Goal: Book appointment/travel/reservation

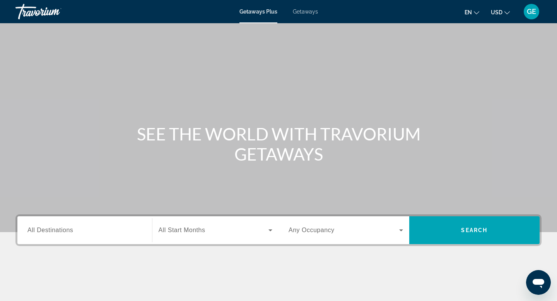
click at [499, 15] on span "USD" at bounding box center [497, 12] width 12 height 6
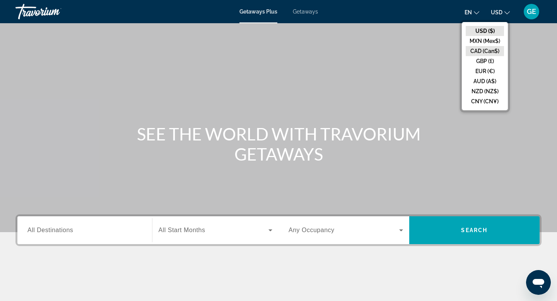
click at [487, 51] on button "CAD (Can$)" at bounding box center [485, 51] width 38 height 10
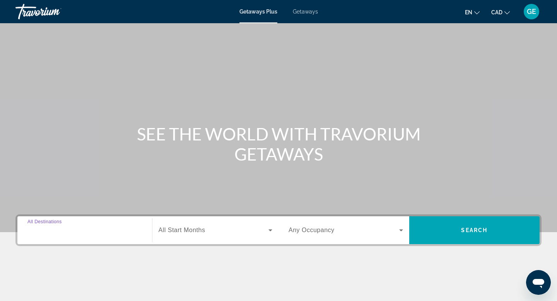
click at [76, 234] on input "Destination All Destinations" at bounding box center [84, 230] width 115 height 9
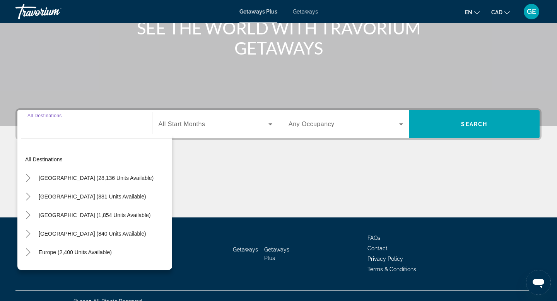
scroll to position [117, 0]
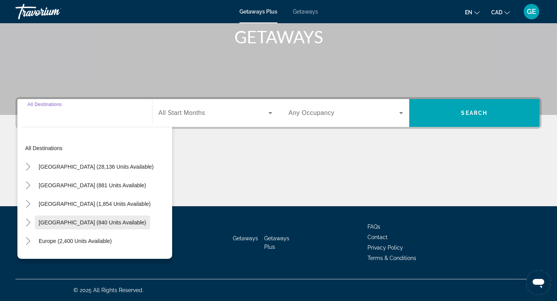
click at [83, 229] on span "Search widget" at bounding box center [92, 222] width 115 height 19
type input "**********"
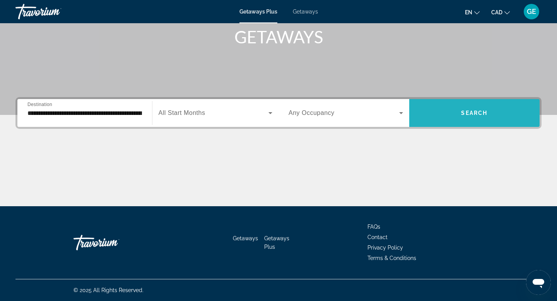
click at [453, 115] on span "Search widget" at bounding box center [474, 113] width 131 height 19
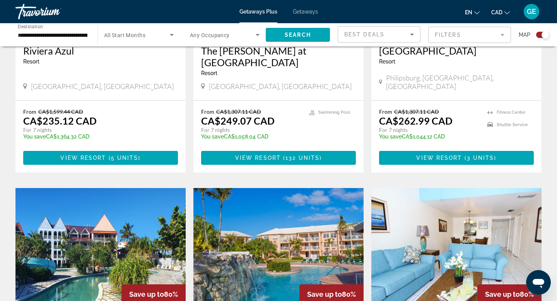
scroll to position [947, 0]
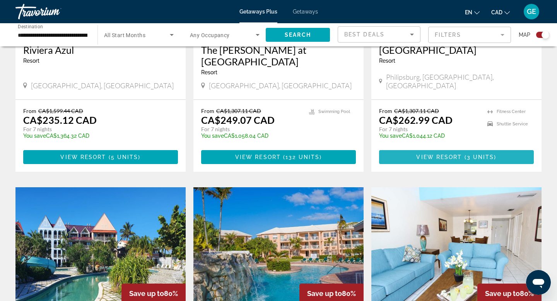
click at [485, 154] on span "3 units" at bounding box center [480, 157] width 27 height 6
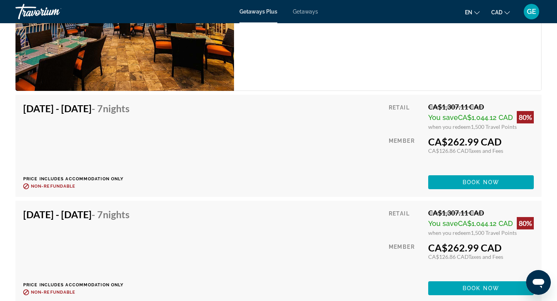
scroll to position [1155, 0]
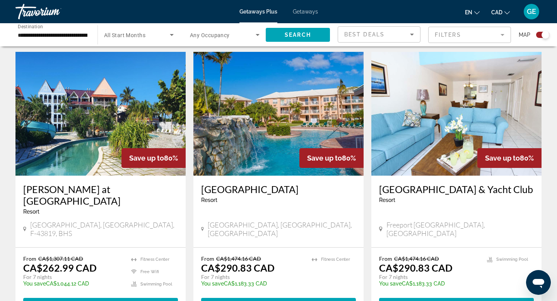
scroll to position [1190, 0]
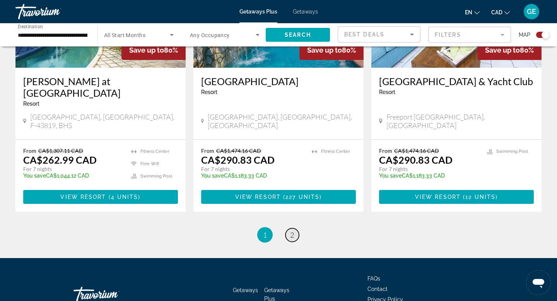
click at [291, 231] on span "2" at bounding box center [292, 235] width 4 height 9
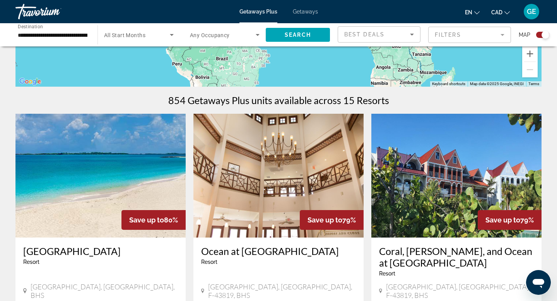
scroll to position [318, 0]
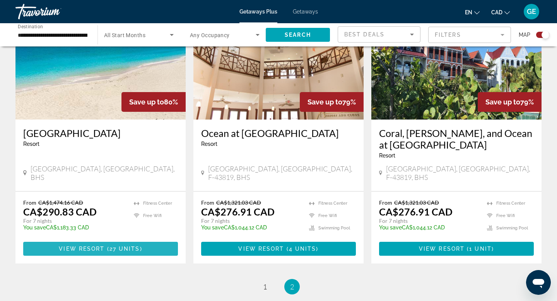
click at [90, 246] on span "View Resort" at bounding box center [82, 249] width 46 height 6
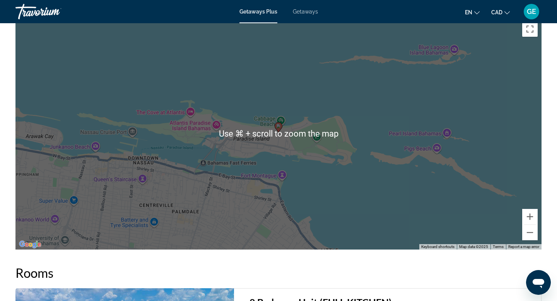
scroll to position [1005, 0]
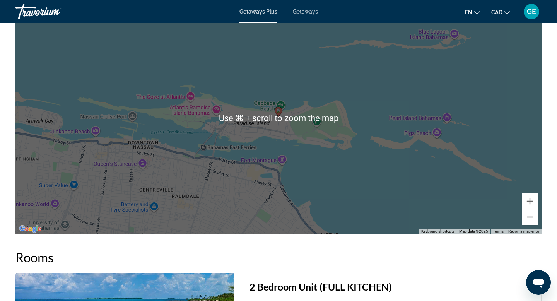
click at [531, 220] on button "Zoom out" at bounding box center [529, 216] width 15 height 15
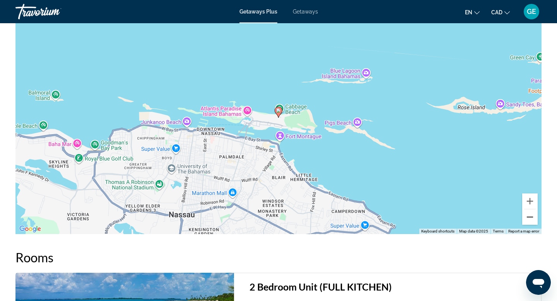
click at [531, 220] on button "Zoom out" at bounding box center [529, 216] width 15 height 15
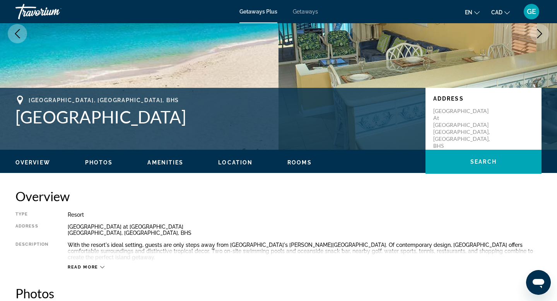
scroll to position [106, 0]
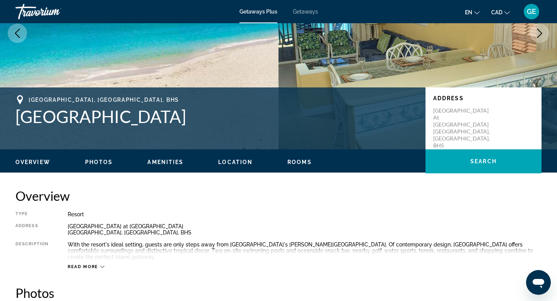
drag, startPoint x: 215, startPoint y: 122, endPoint x: 20, endPoint y: 116, distance: 195.8
click at [20, 116] on h1 "[GEOGRAPHIC_DATA]" at bounding box center [216, 116] width 402 height 20
copy h1 "[GEOGRAPHIC_DATA]"
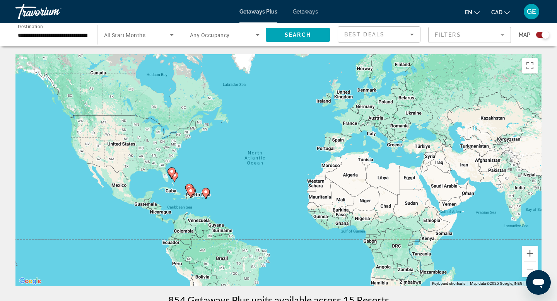
click at [212, 32] on span "Any Occupancy" at bounding box center [210, 35] width 40 height 6
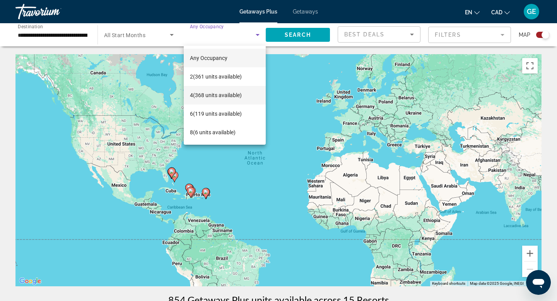
click at [217, 94] on span "4 (368 units available)" at bounding box center [216, 95] width 52 height 9
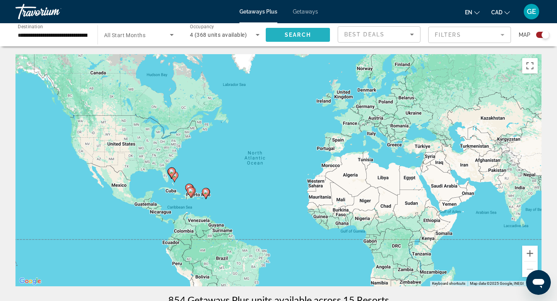
click at [291, 35] on span "Search" at bounding box center [298, 35] width 26 height 6
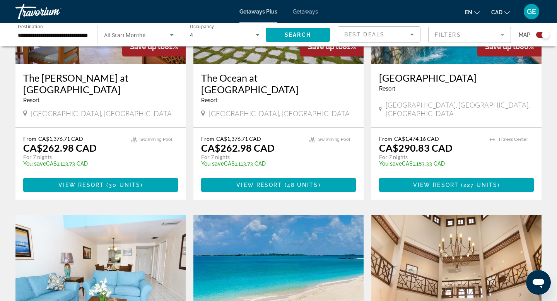
scroll to position [1090, 0]
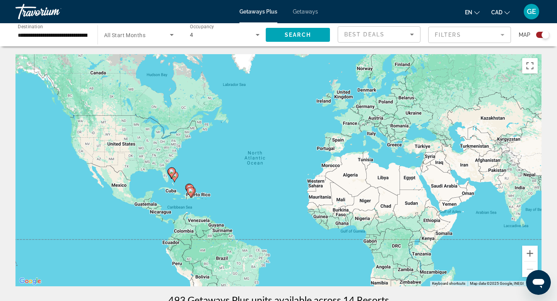
click at [216, 27] on div "4" at bounding box center [225, 35] width 70 height 22
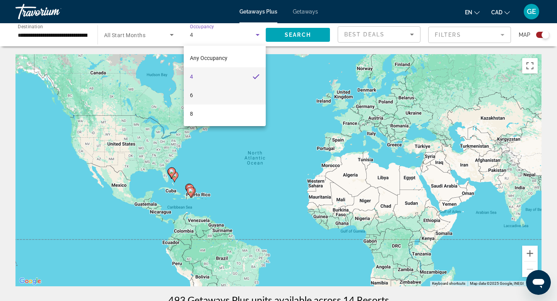
click at [209, 92] on mat-option "6" at bounding box center [225, 95] width 82 height 19
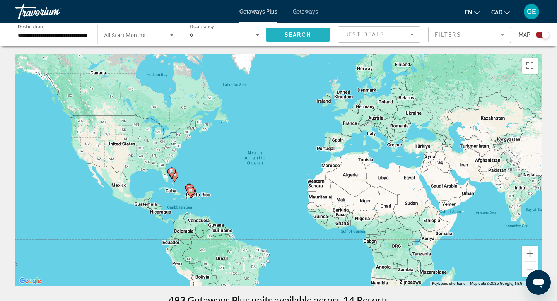
click at [301, 31] on span "Search widget" at bounding box center [298, 35] width 64 height 19
click at [223, 34] on div "6" at bounding box center [223, 34] width 66 height 9
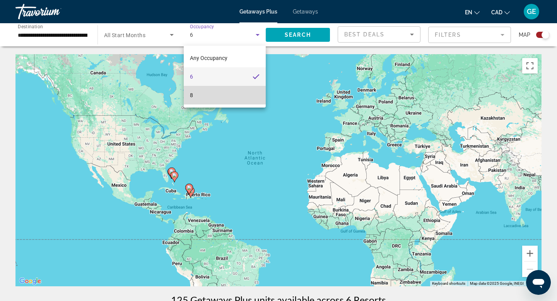
click at [219, 99] on mat-option "8" at bounding box center [225, 95] width 82 height 19
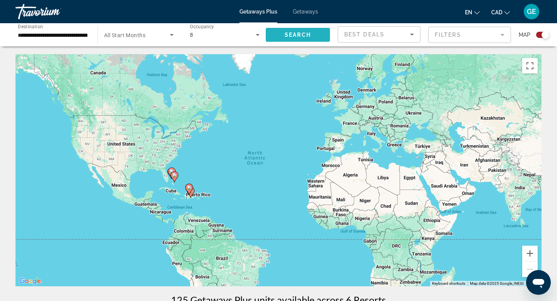
click at [301, 34] on span "Search" at bounding box center [298, 35] width 26 height 6
click at [304, 15] on div "Getaways Plus Getaways en English Español Français Italiano Português русский C…" at bounding box center [278, 12] width 557 height 20
click at [307, 13] on span "Getaways" at bounding box center [305, 12] width 25 height 6
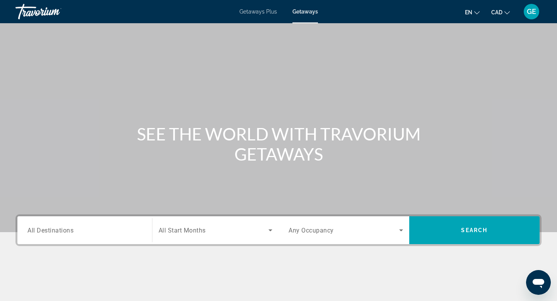
click at [73, 231] on input "Destination All Destinations" at bounding box center [84, 230] width 115 height 9
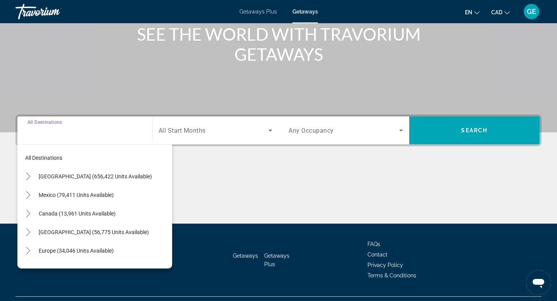
scroll to position [117, 0]
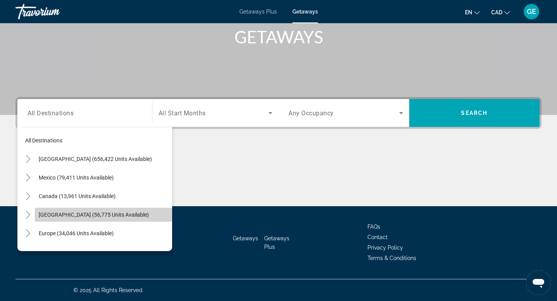
click at [79, 216] on span "[GEOGRAPHIC_DATA] (56,775 units available)" at bounding box center [94, 215] width 110 height 6
type input "**********"
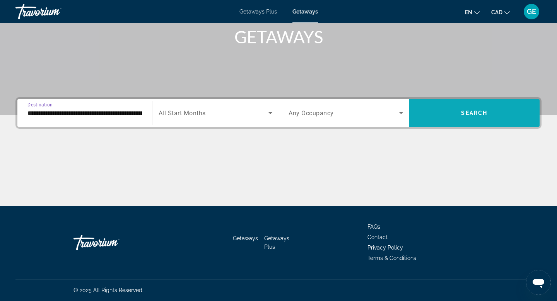
click at [444, 115] on span "Search widget" at bounding box center [474, 113] width 131 height 19
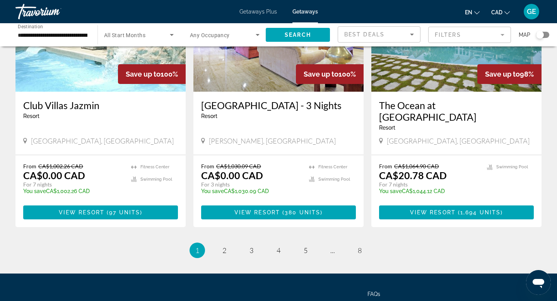
scroll to position [985, 0]
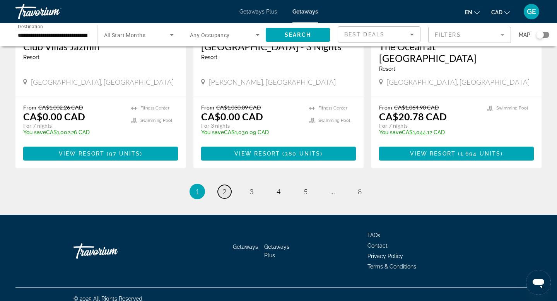
click at [225, 187] on span "2" at bounding box center [224, 191] width 4 height 9
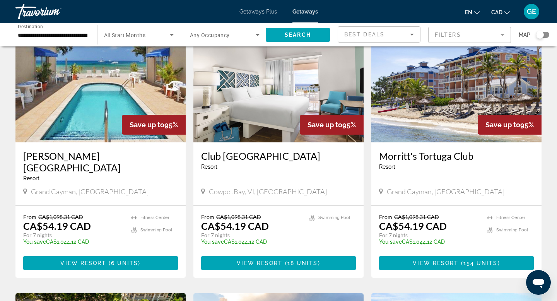
scroll to position [56, 0]
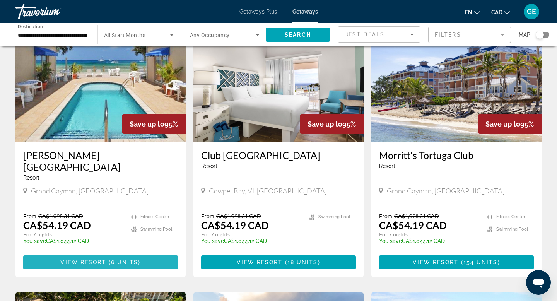
click at [101, 261] on span "View Resort" at bounding box center [83, 262] width 46 height 6
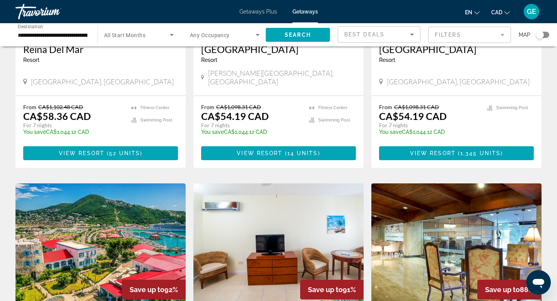
scroll to position [434, 0]
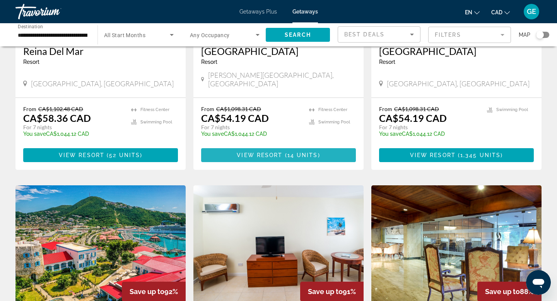
click at [248, 152] on span "View Resort" at bounding box center [260, 155] width 46 height 6
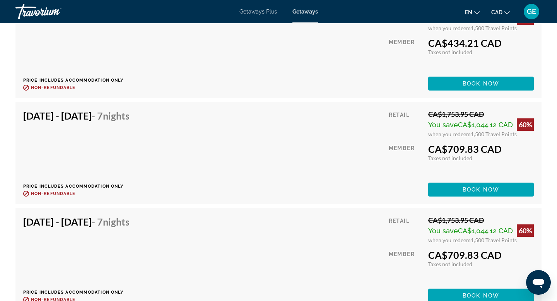
scroll to position [1650, 0]
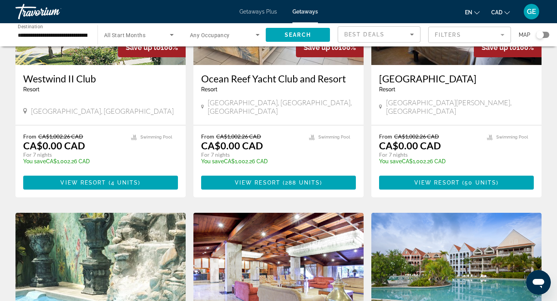
scroll to position [880, 0]
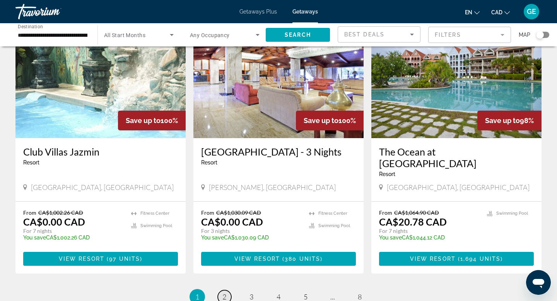
click at [220, 290] on link "page 2" at bounding box center [225, 297] width 14 height 14
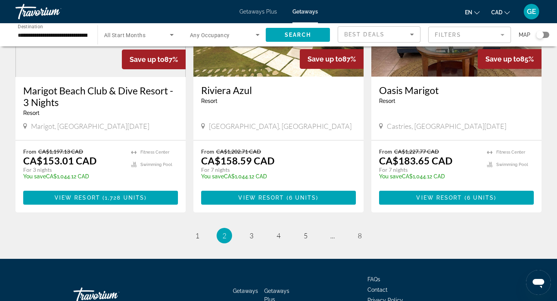
scroll to position [917, 0]
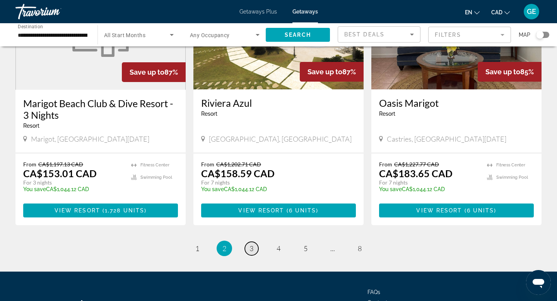
click at [253, 252] on link "page 3" at bounding box center [252, 249] width 14 height 14
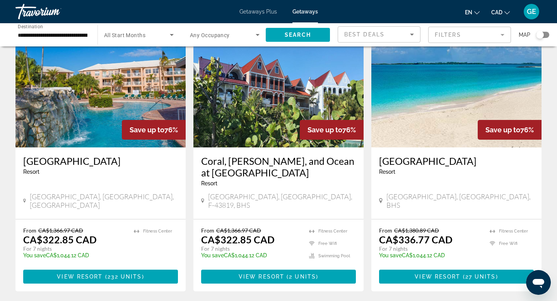
scroll to position [883, 0]
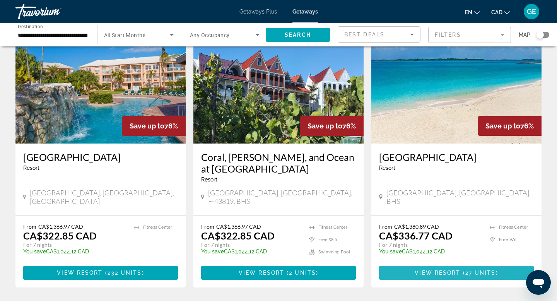
click at [431, 270] on span "View Resort" at bounding box center [438, 273] width 46 height 6
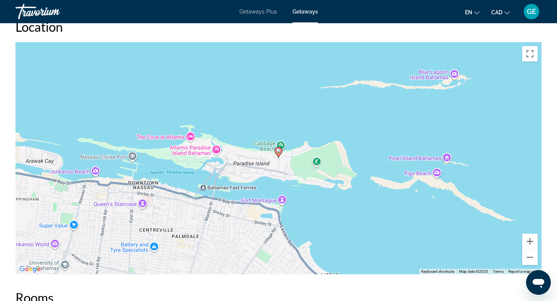
scroll to position [765, 0]
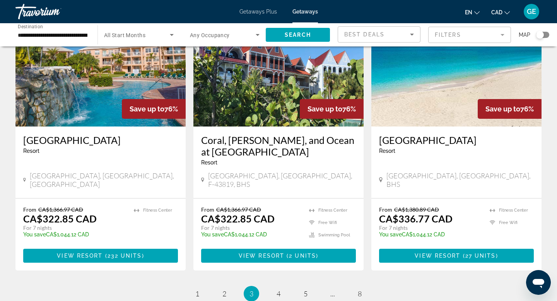
scroll to position [962, 0]
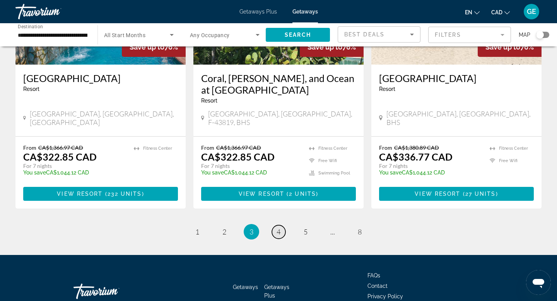
click at [279, 227] on span "4" at bounding box center [279, 231] width 4 height 9
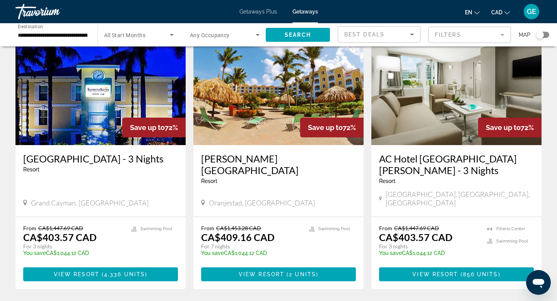
scroll to position [325, 0]
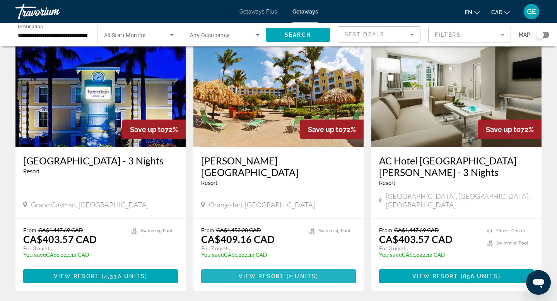
click at [272, 273] on span "View Resort" at bounding box center [262, 276] width 46 height 6
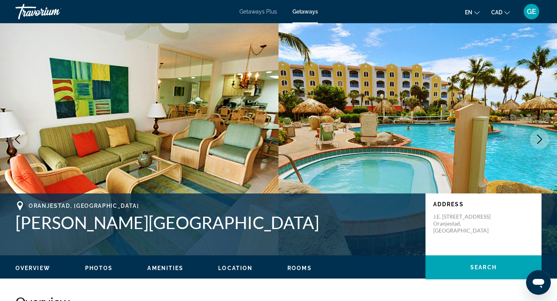
click at [538, 144] on button "Next image" at bounding box center [539, 139] width 19 height 19
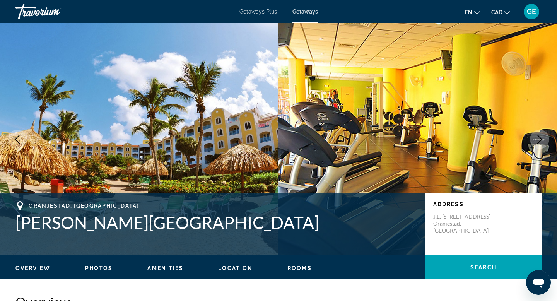
click at [539, 142] on icon "Next image" at bounding box center [539, 139] width 5 height 9
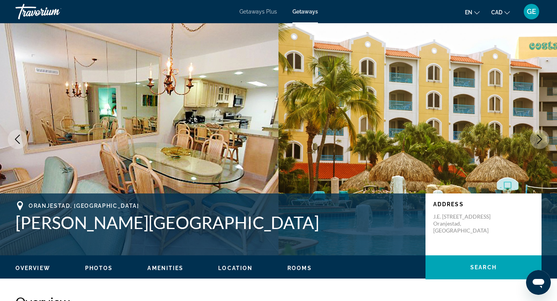
click at [539, 142] on icon "Next image" at bounding box center [539, 139] width 5 height 9
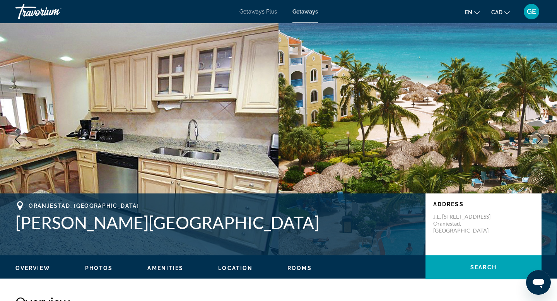
click at [539, 142] on icon "Next image" at bounding box center [539, 139] width 5 height 9
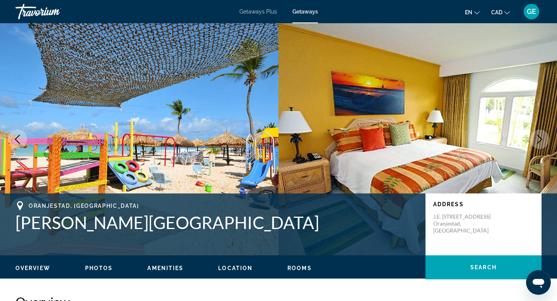
click at [539, 142] on icon "Next image" at bounding box center [539, 139] width 5 height 9
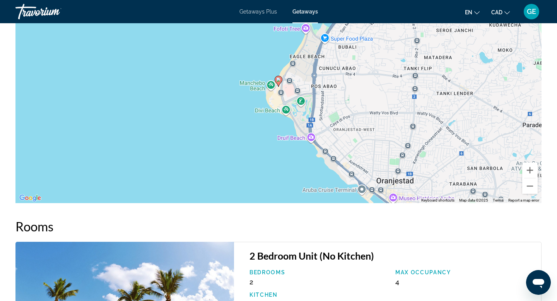
scroll to position [1442, 0]
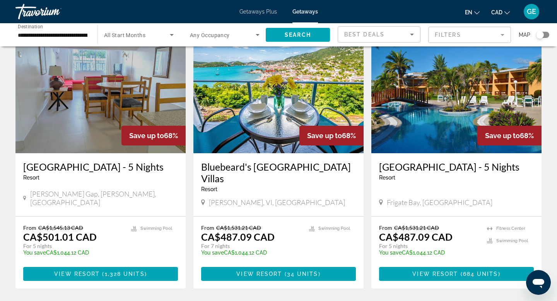
scroll to position [997, 0]
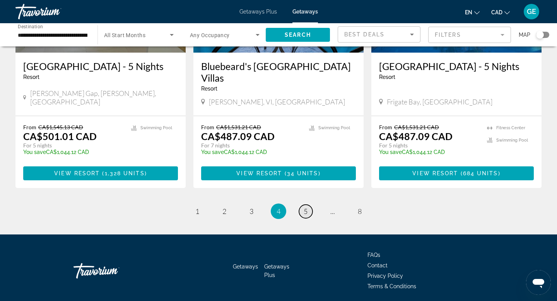
click at [306, 207] on span "5" at bounding box center [306, 211] width 4 height 9
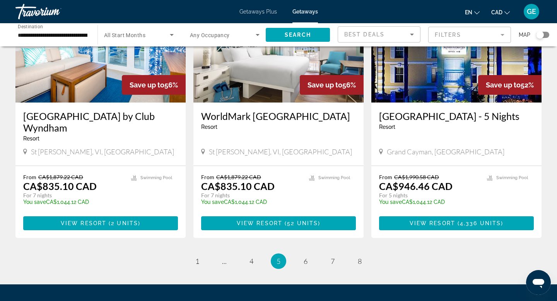
scroll to position [945, 0]
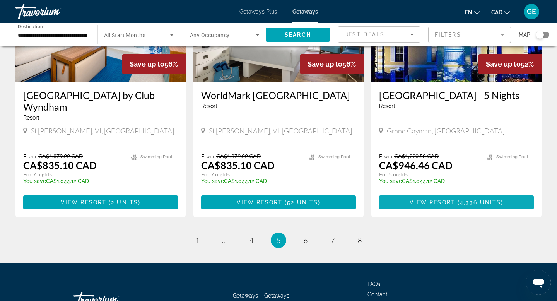
click at [431, 199] on span "View Resort" at bounding box center [433, 202] width 46 height 6
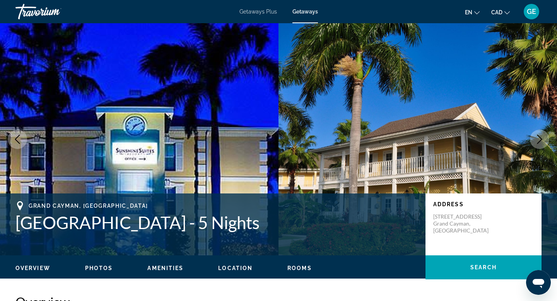
click at [539, 140] on icon "Next image" at bounding box center [539, 139] width 9 height 9
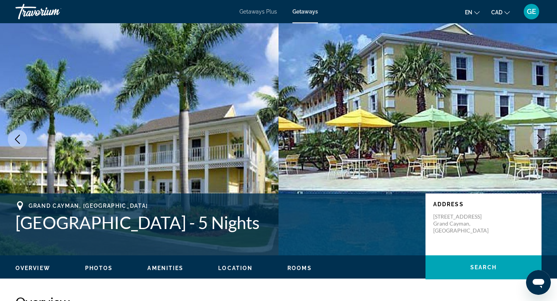
click at [539, 140] on icon "Next image" at bounding box center [539, 139] width 9 height 9
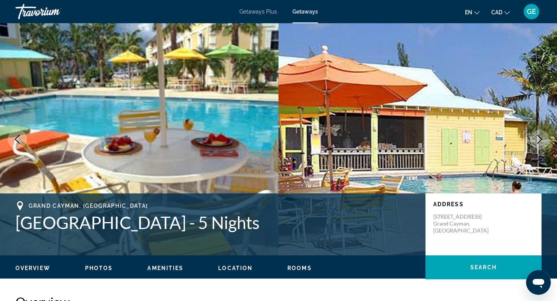
click at [539, 140] on icon "Next image" at bounding box center [539, 139] width 9 height 9
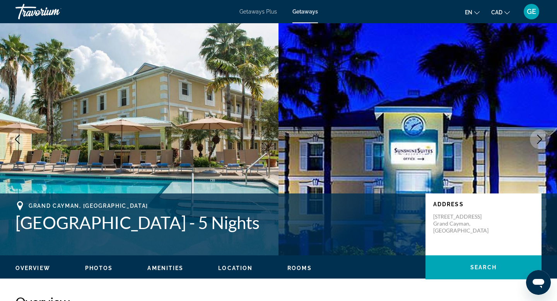
click at [539, 140] on icon "Next image" at bounding box center [539, 139] width 9 height 9
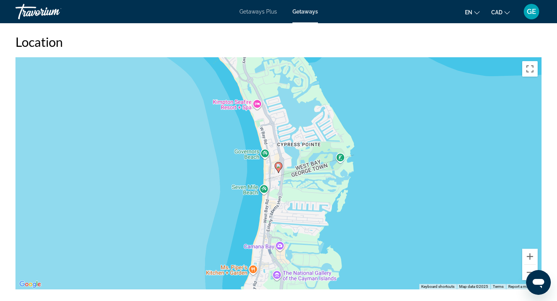
scroll to position [1049, 0]
